Goal: Book appointment/travel/reservation

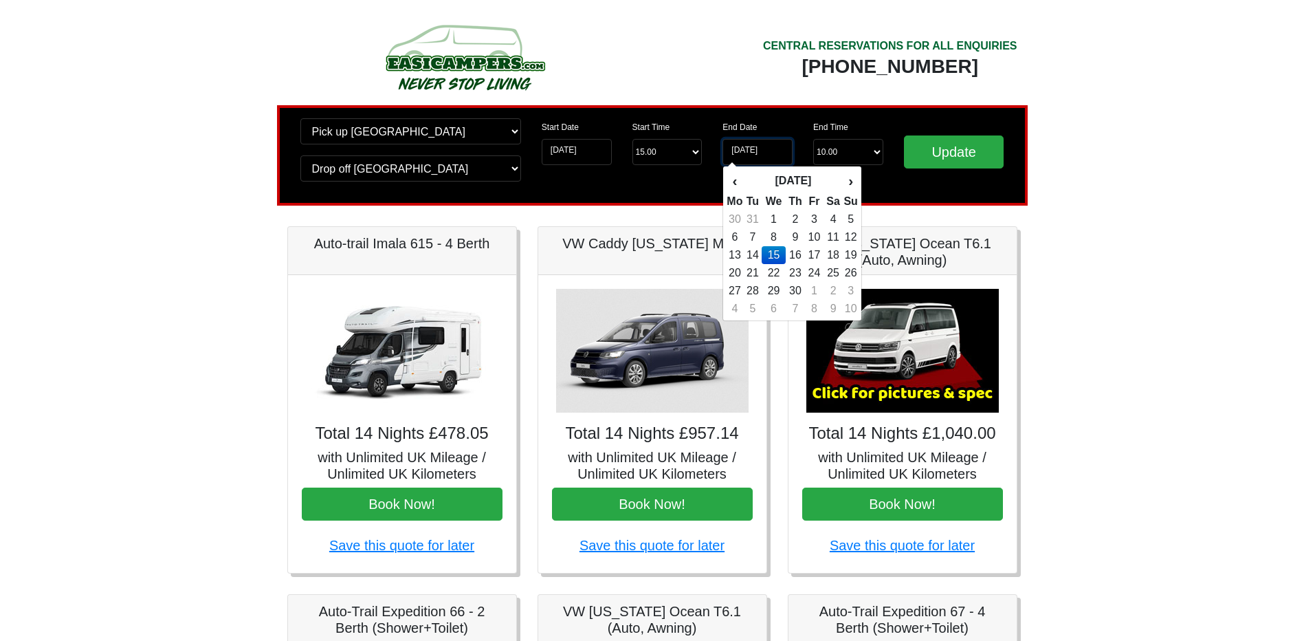
click at [757, 149] on input "[DATE]" at bounding box center [758, 152] width 70 height 26
click at [775, 233] on td "8" at bounding box center [773, 237] width 23 height 18
type input "08-04-2026"
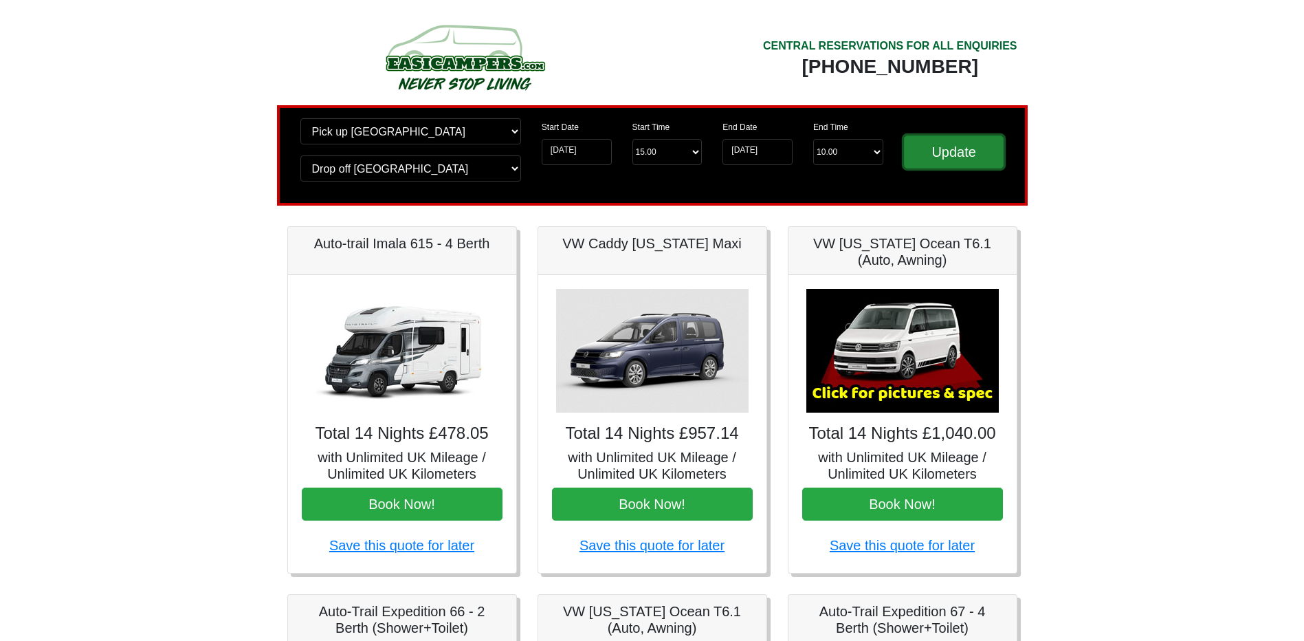
click at [965, 158] on input "Update" at bounding box center [954, 151] width 100 height 33
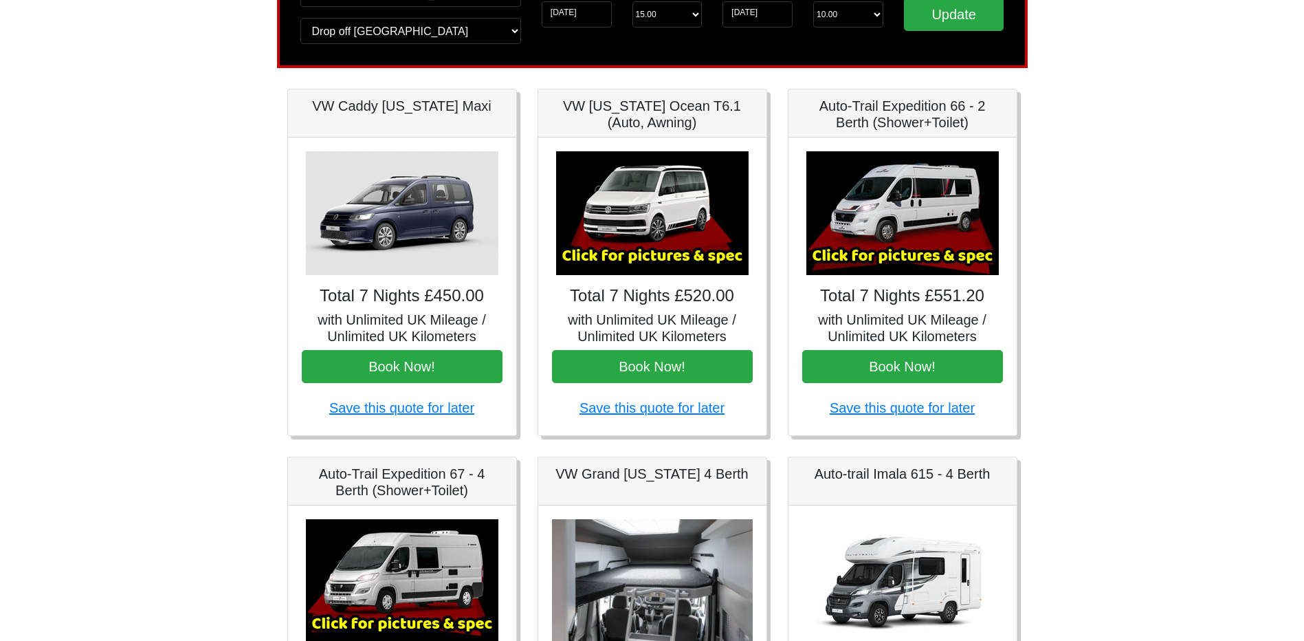
scroll to position [69, 0]
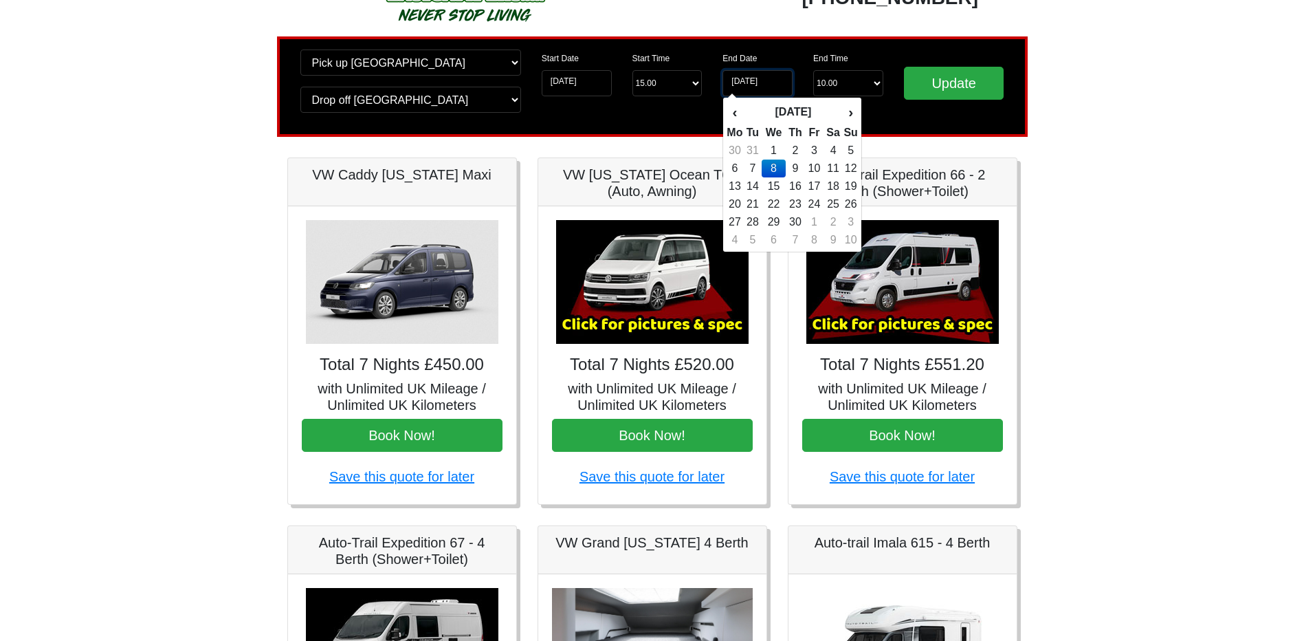
click at [755, 84] on input "08-04-2026" at bounding box center [758, 83] width 70 height 26
click at [774, 190] on td "15" at bounding box center [773, 186] width 23 height 18
type input "15-04-2026"
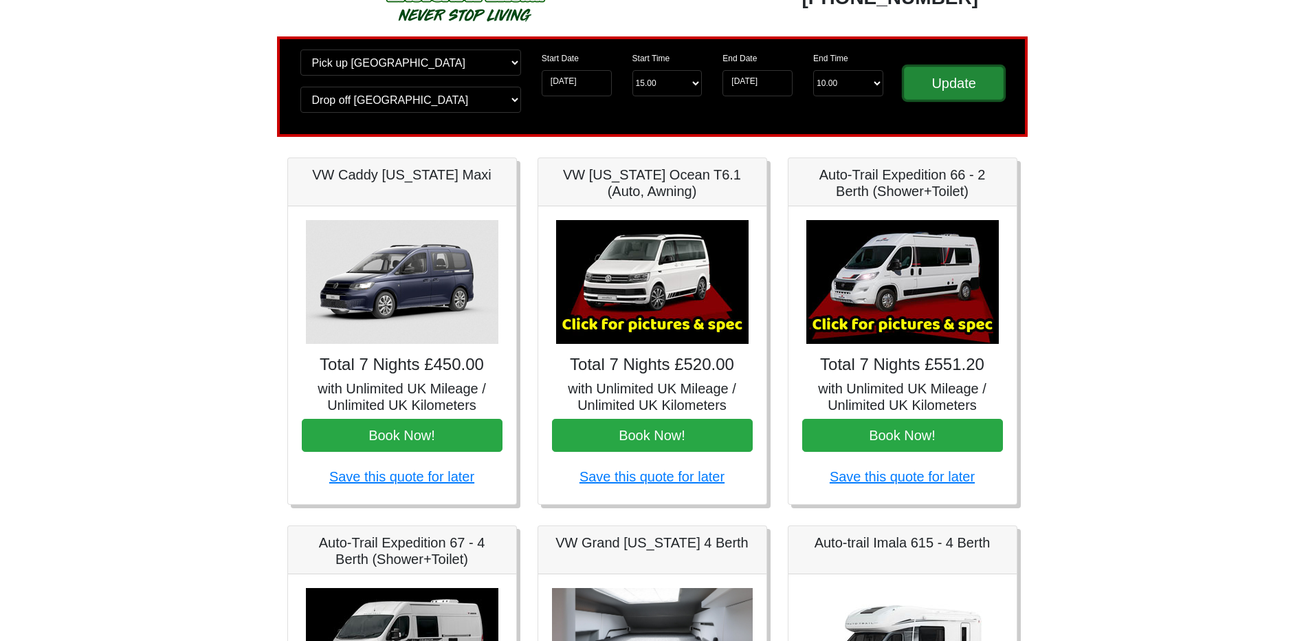
click at [966, 79] on input "Update" at bounding box center [954, 83] width 100 height 33
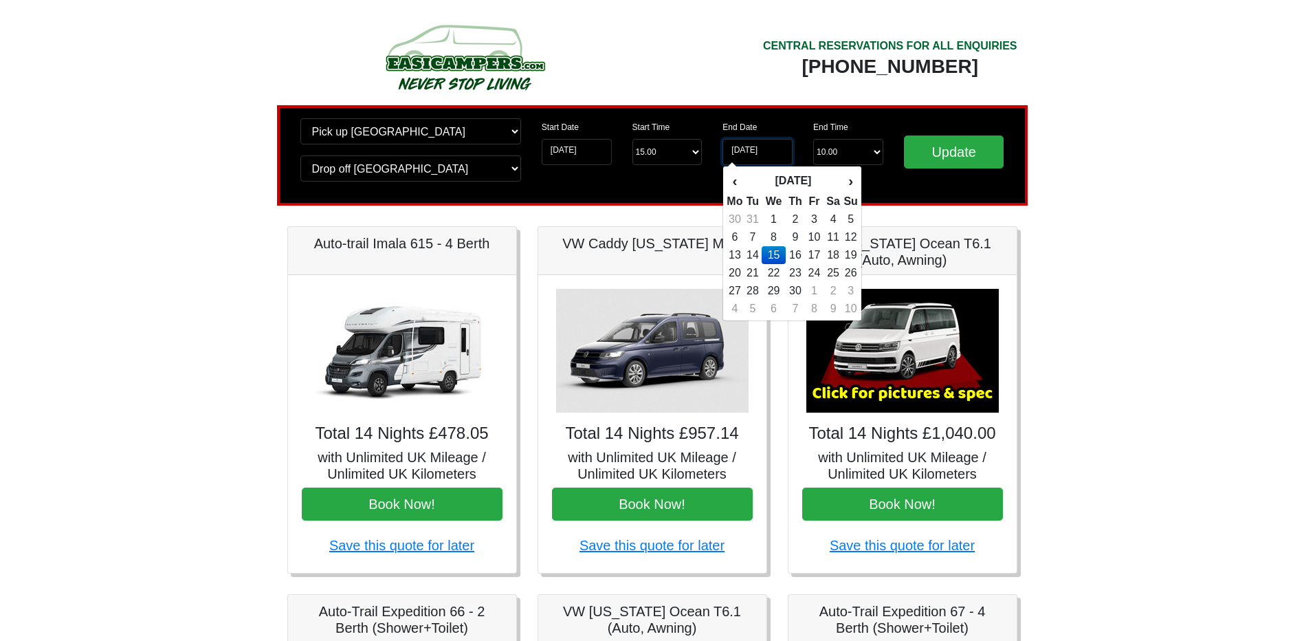
click at [752, 154] on input "15-04-2026" at bounding box center [758, 152] width 70 height 26
click at [775, 235] on td "8" at bounding box center [773, 237] width 23 height 18
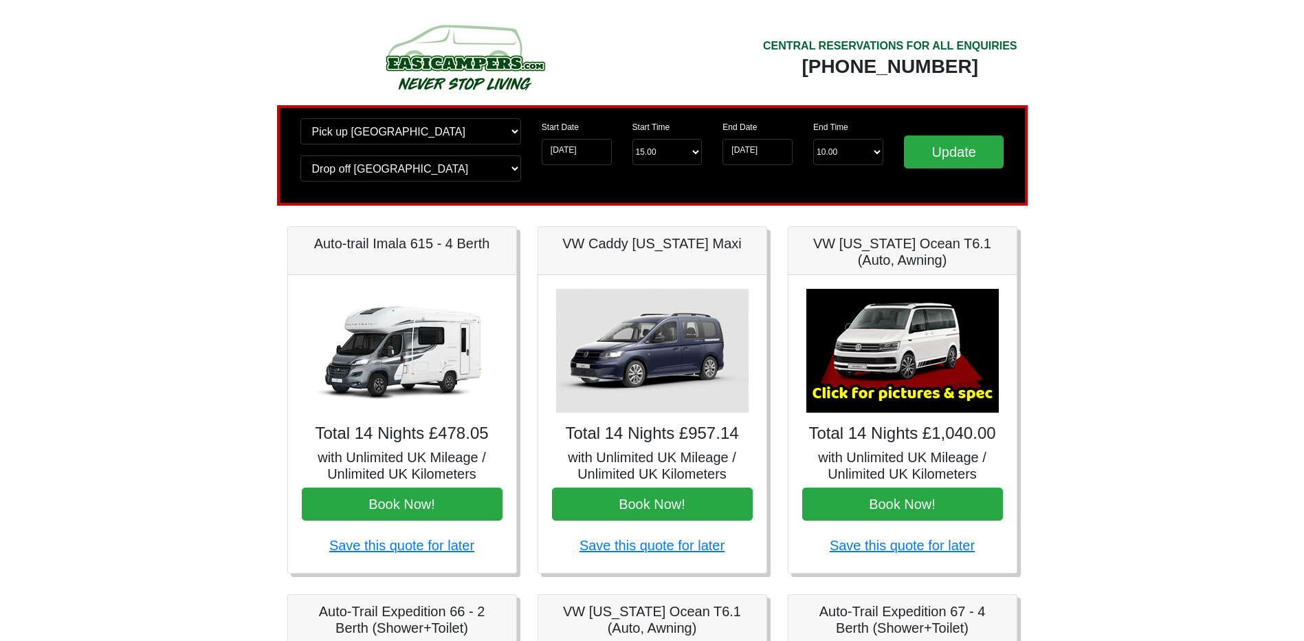
type input "08-04-2026"
click at [939, 145] on input "Update" at bounding box center [954, 151] width 100 height 33
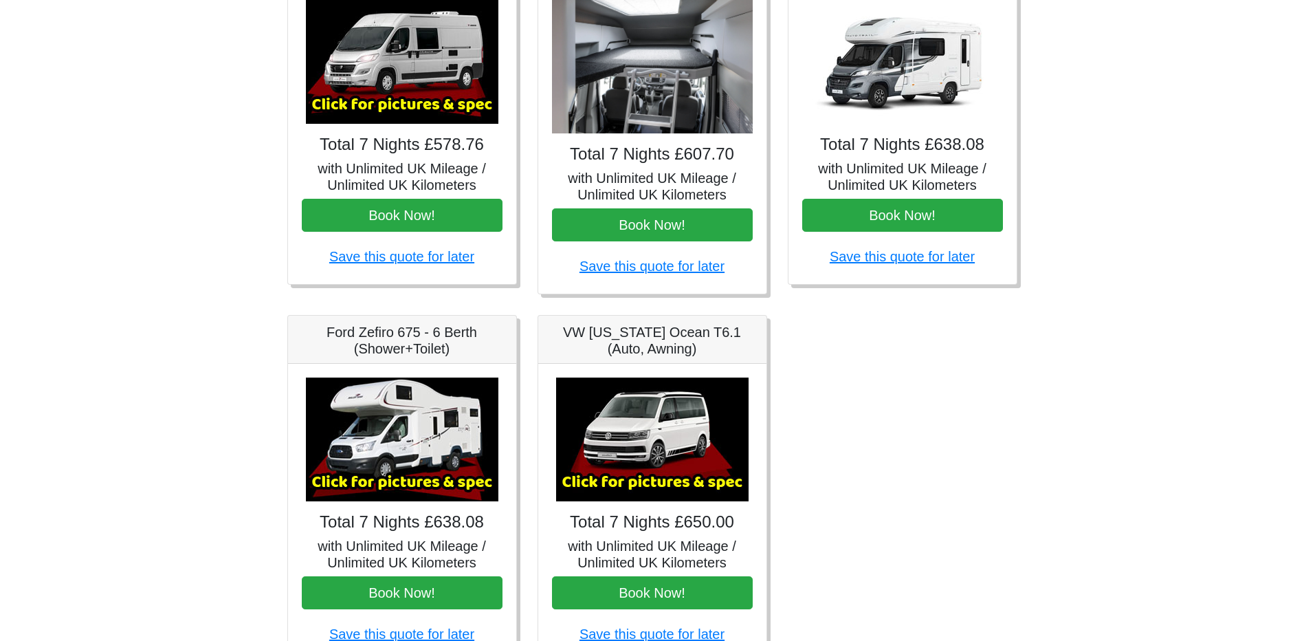
scroll to position [688, 0]
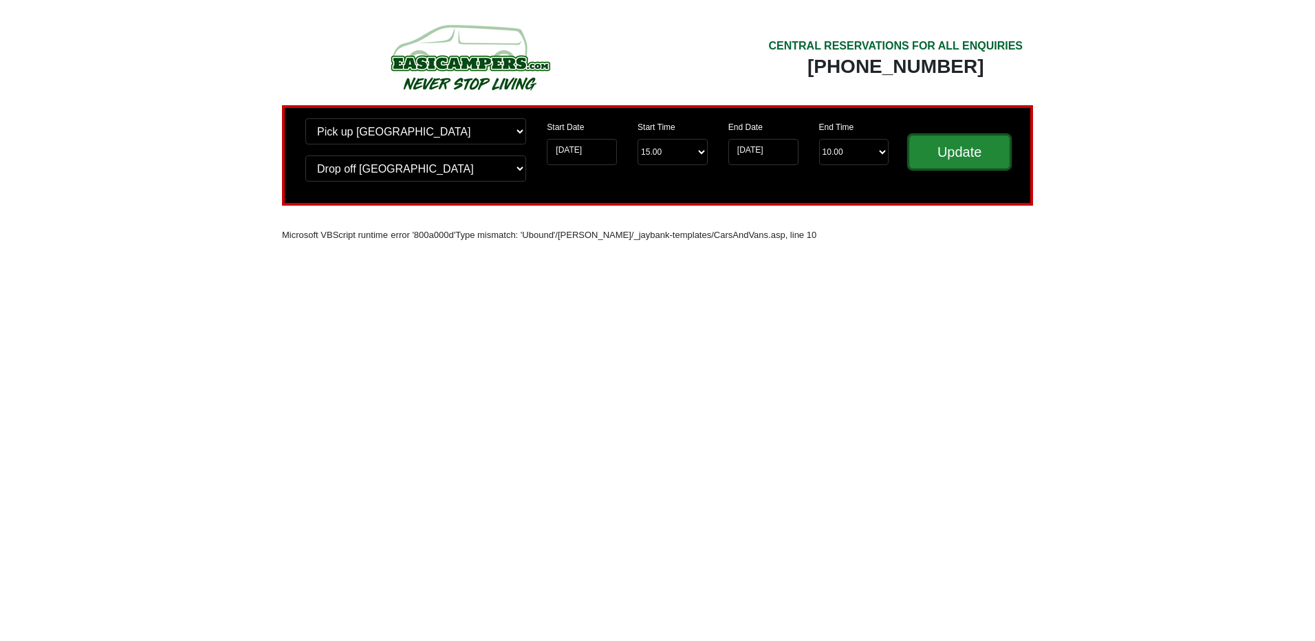
click at [972, 155] on input "Update" at bounding box center [959, 151] width 100 height 33
click at [582, 148] on input "[DATE]" at bounding box center [582, 152] width 70 height 26
click at [606, 178] on div "Start Date [DATE] Start Time Start Time 15.00 -------- 11.00 am ([DATE] & [DATE…" at bounding box center [627, 155] width 182 height 74
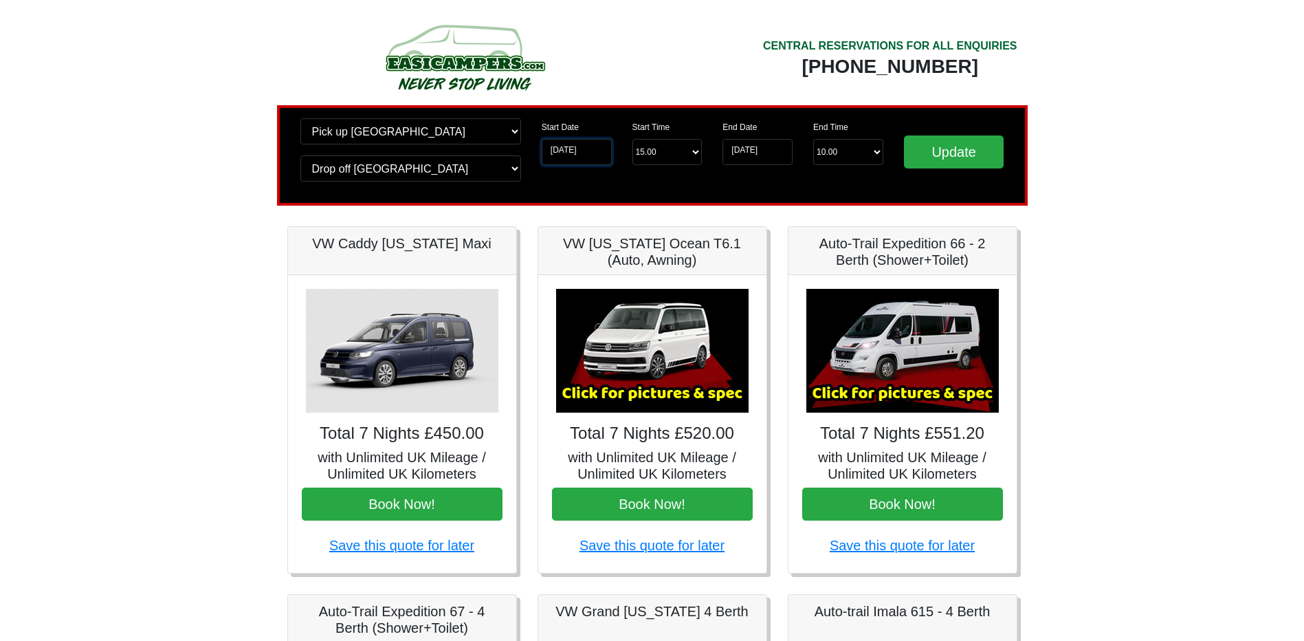
click at [594, 148] on input "[DATE]" at bounding box center [577, 152] width 70 height 26
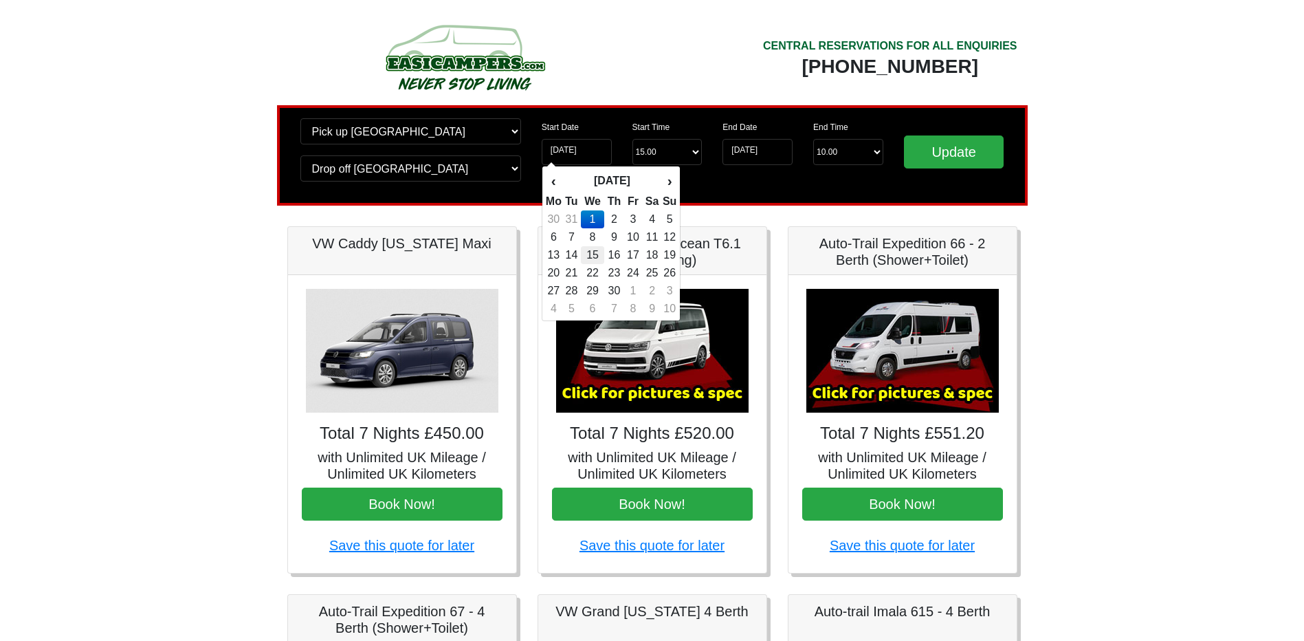
click at [597, 256] on td "15" at bounding box center [592, 255] width 23 height 18
type input "[DATE]"
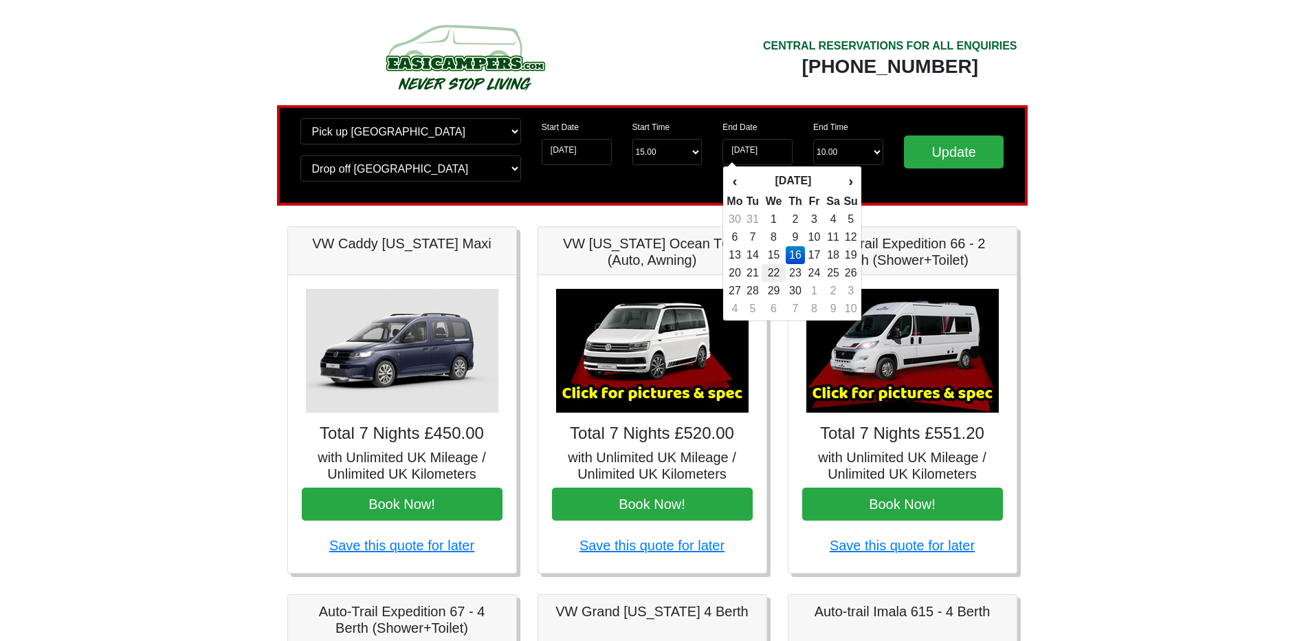
click at [778, 274] on td "22" at bounding box center [773, 273] width 23 height 18
type input "22-04-2026"
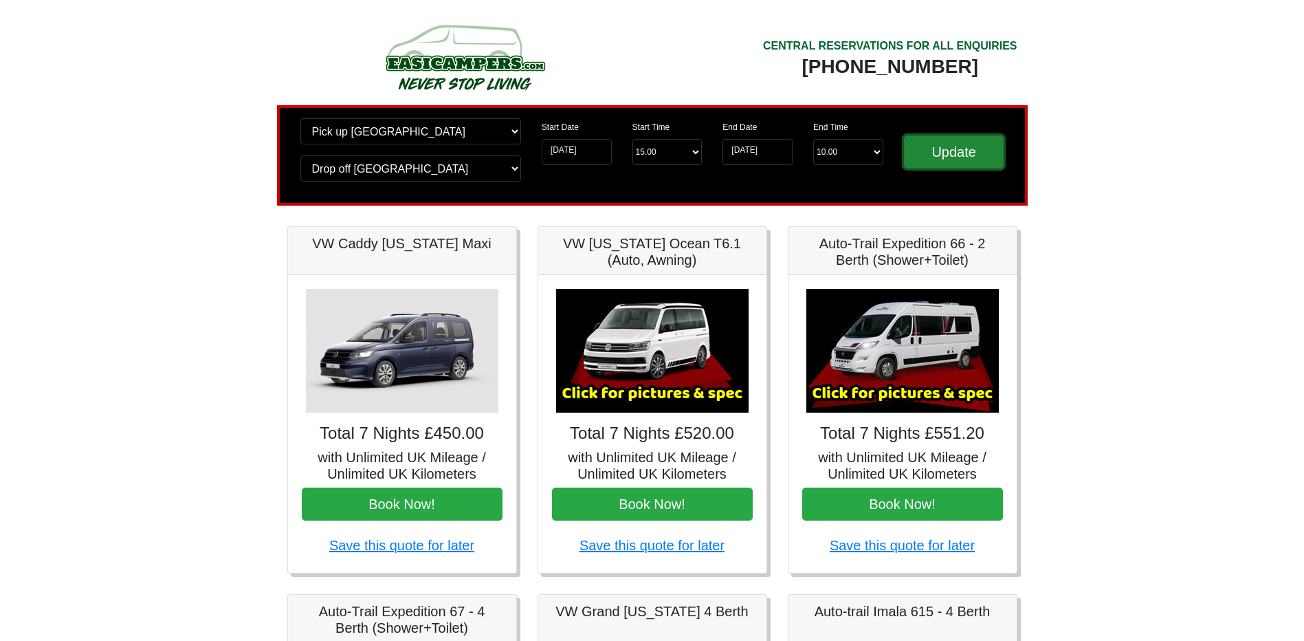
click at [947, 153] on input "Update" at bounding box center [954, 151] width 100 height 33
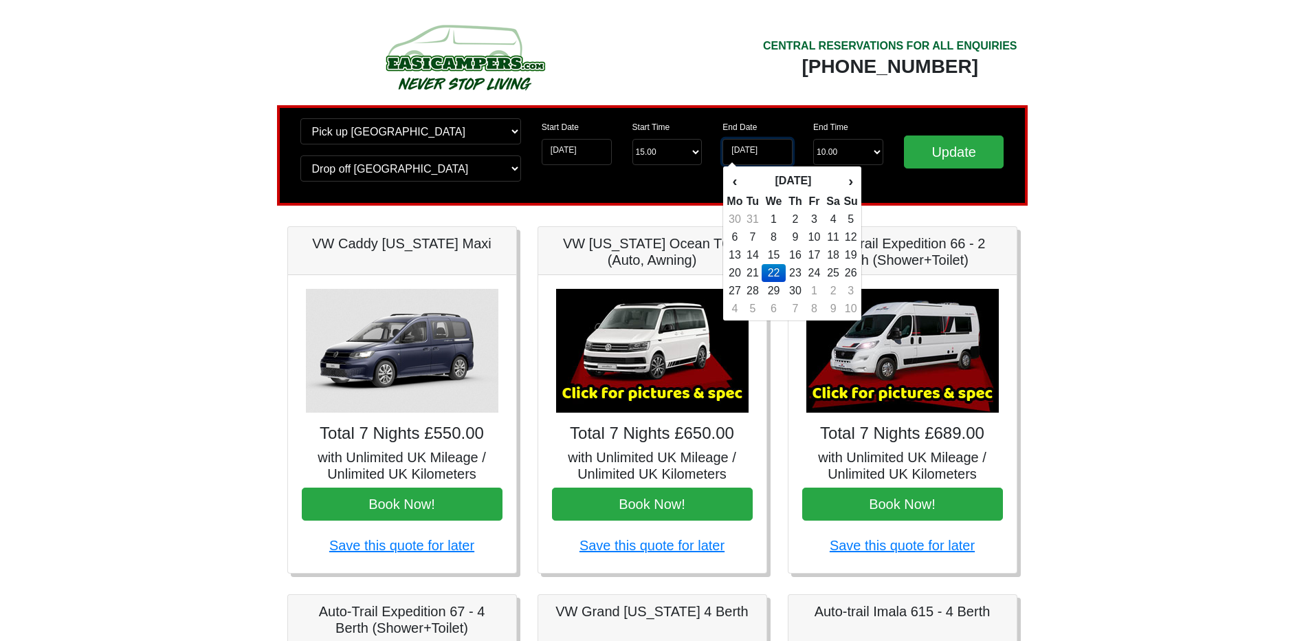
click at [761, 149] on input "22-04-2026" at bounding box center [758, 152] width 70 height 26
click at [776, 289] on td "29" at bounding box center [773, 291] width 23 height 18
type input "[DATE]"
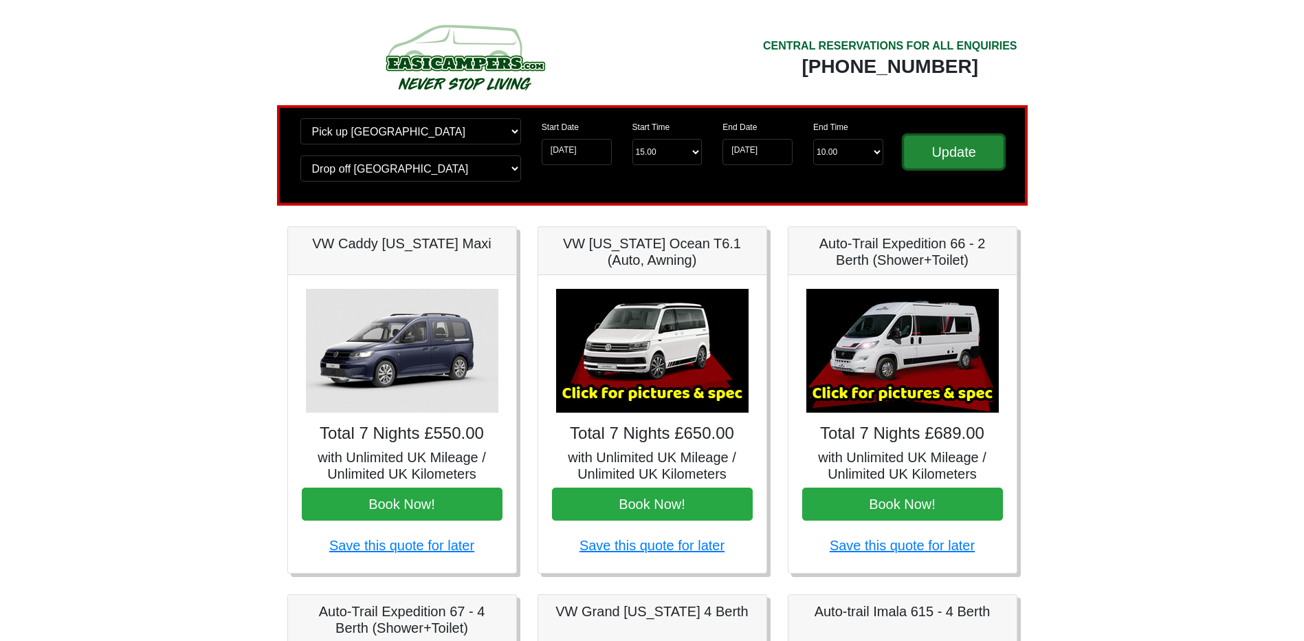
click at [973, 149] on input "Update" at bounding box center [954, 151] width 100 height 33
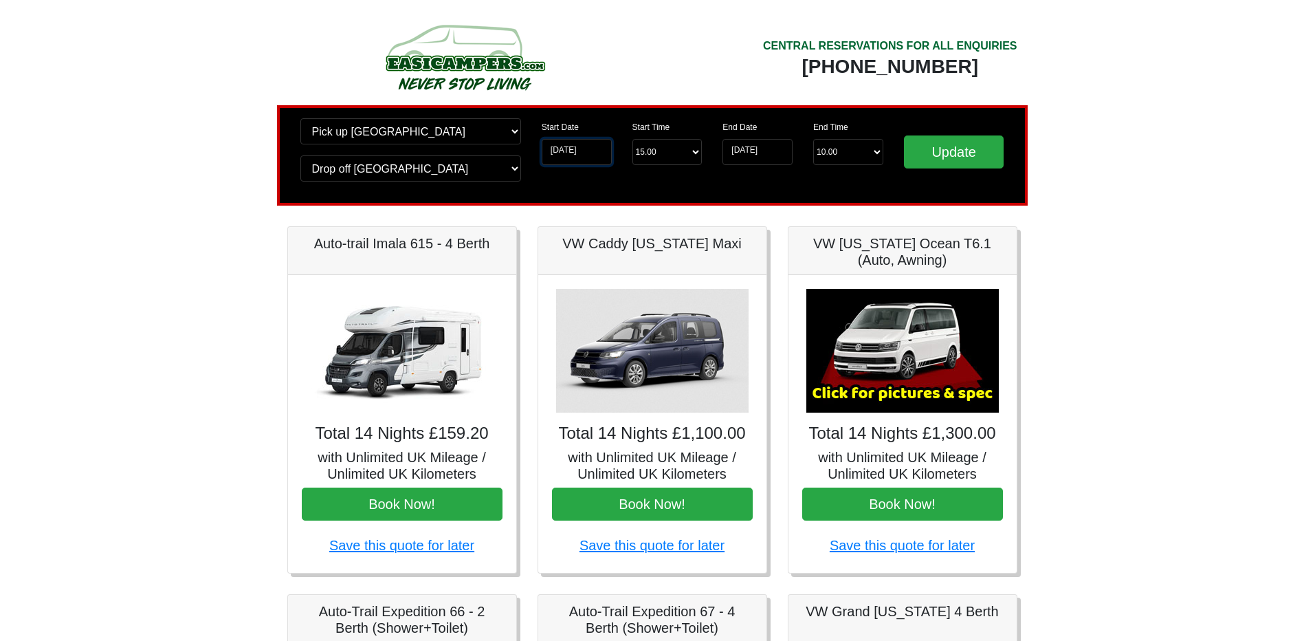
click at [585, 153] on input "[DATE]" at bounding box center [577, 152] width 70 height 26
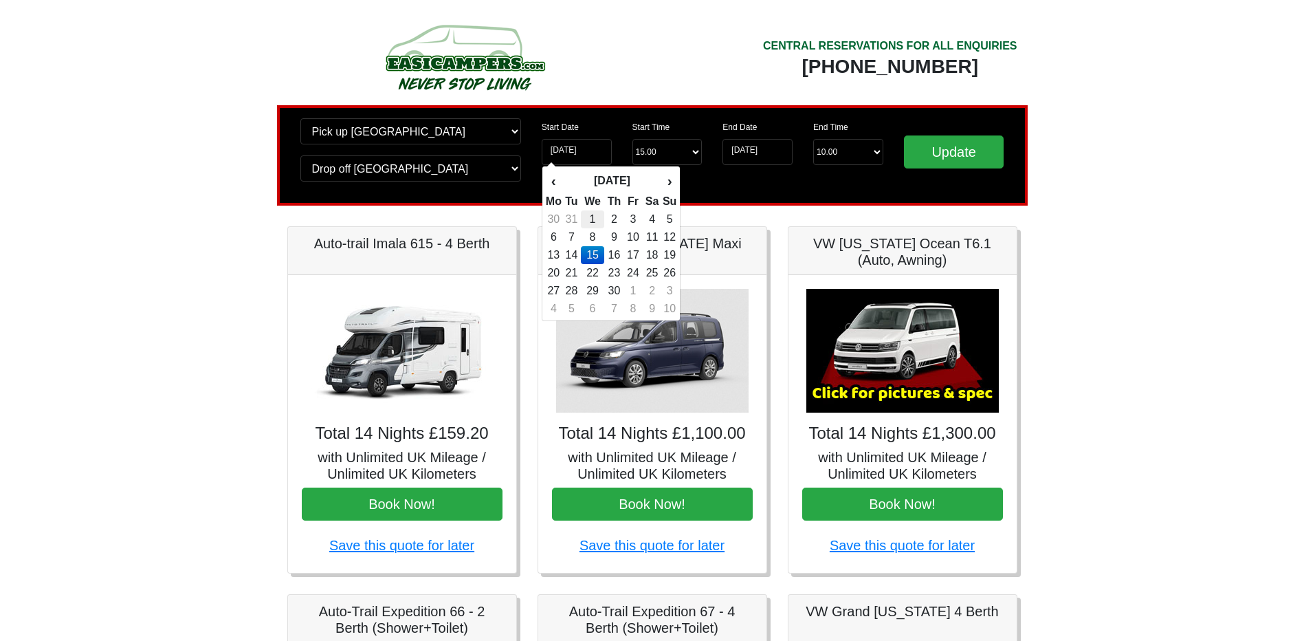
click at [597, 219] on td "1" at bounding box center [592, 219] width 23 height 18
type input "[DATE]"
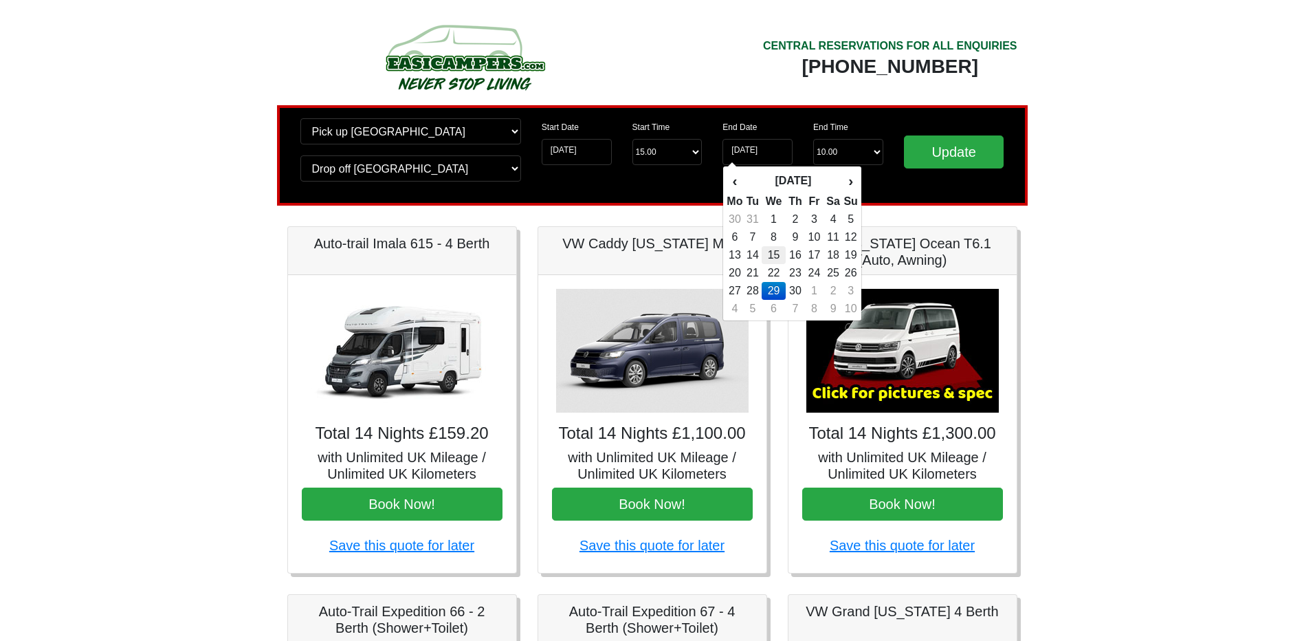
click at [778, 254] on td "15" at bounding box center [773, 255] width 23 height 18
type input "[DATE]"
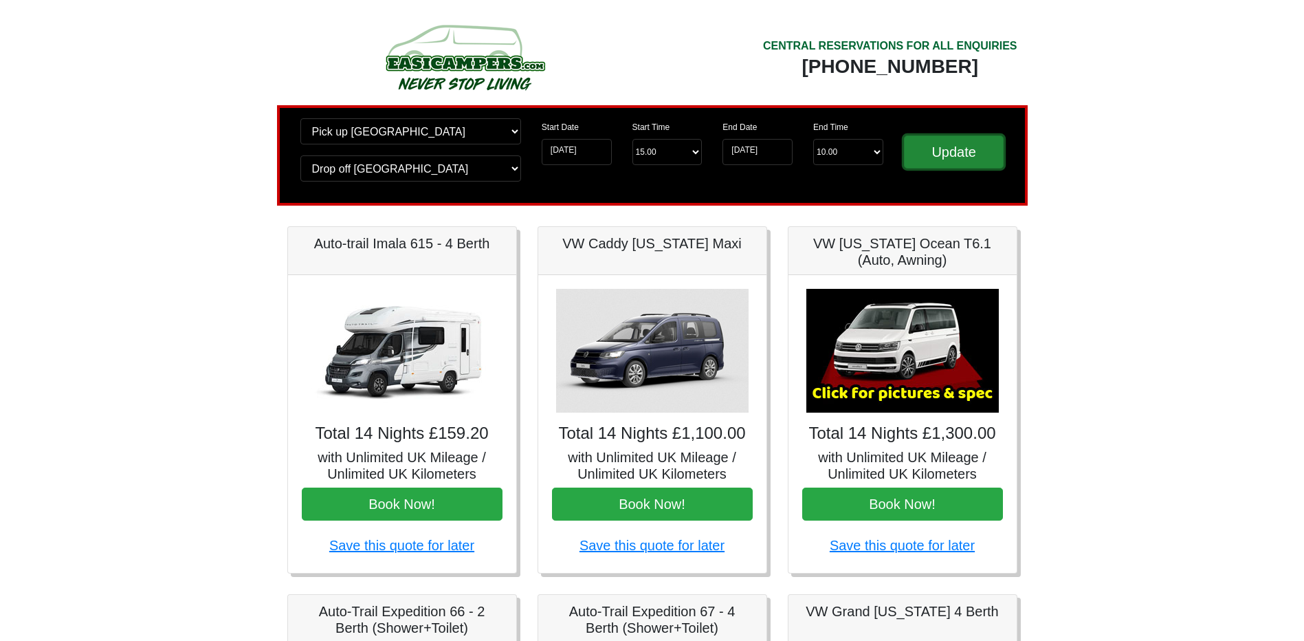
click at [932, 154] on input "Update" at bounding box center [954, 151] width 100 height 33
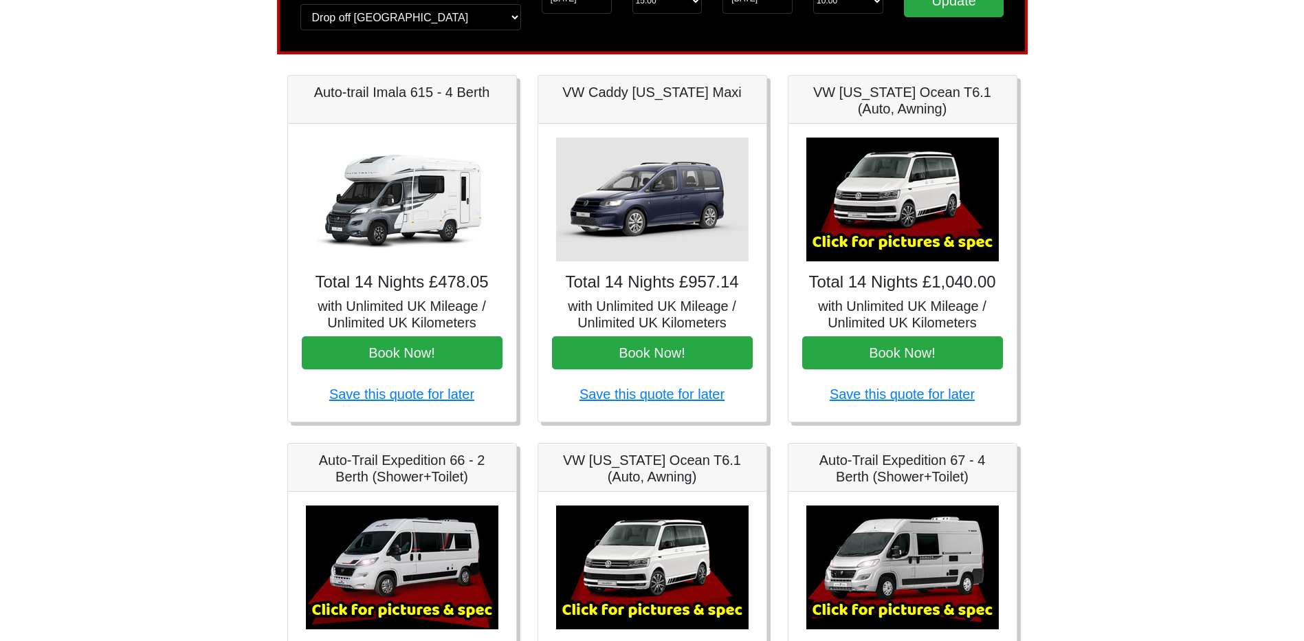
scroll to position [113, 0]
